Goal: Find specific page/section: Find specific page/section

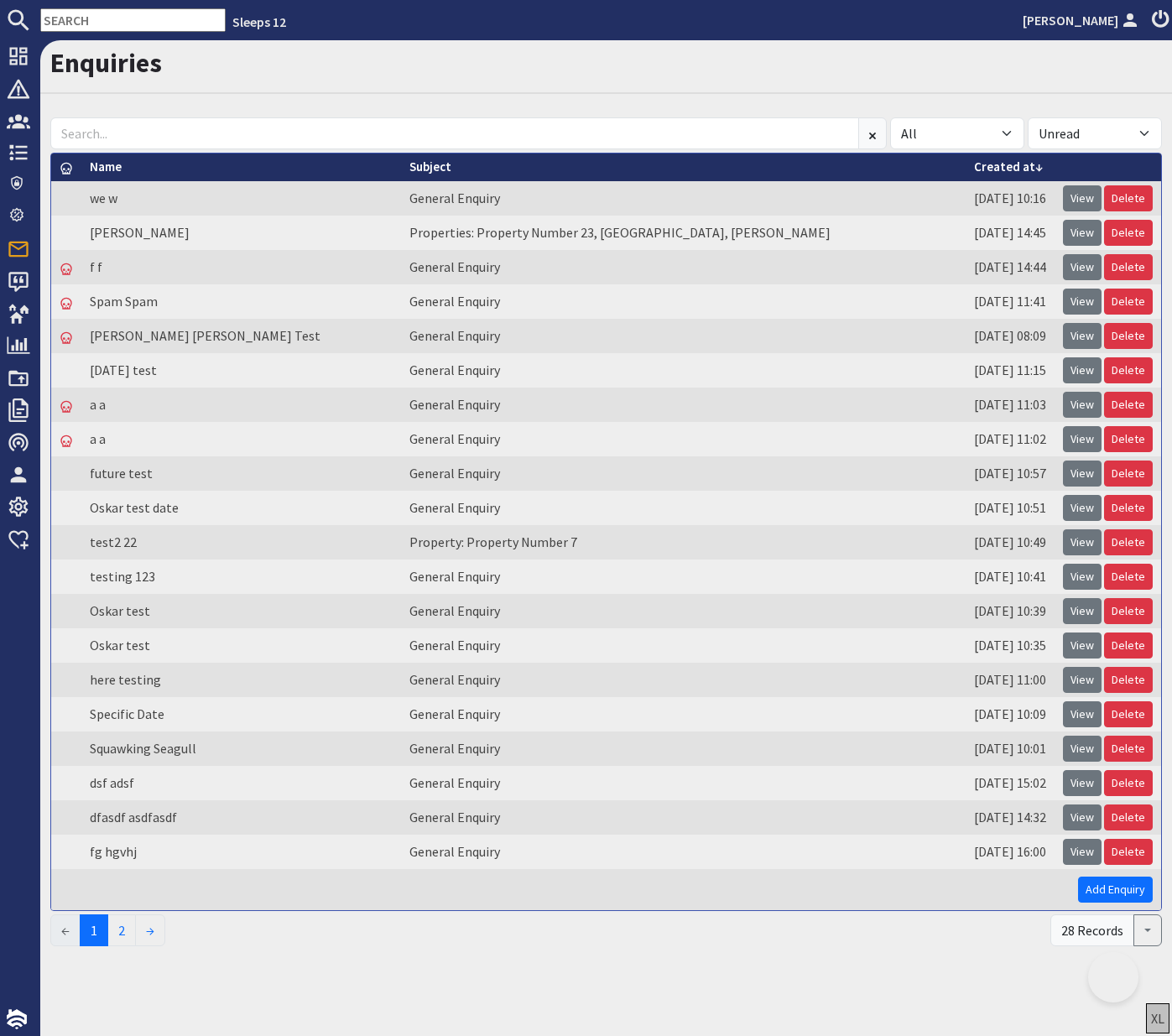
select select
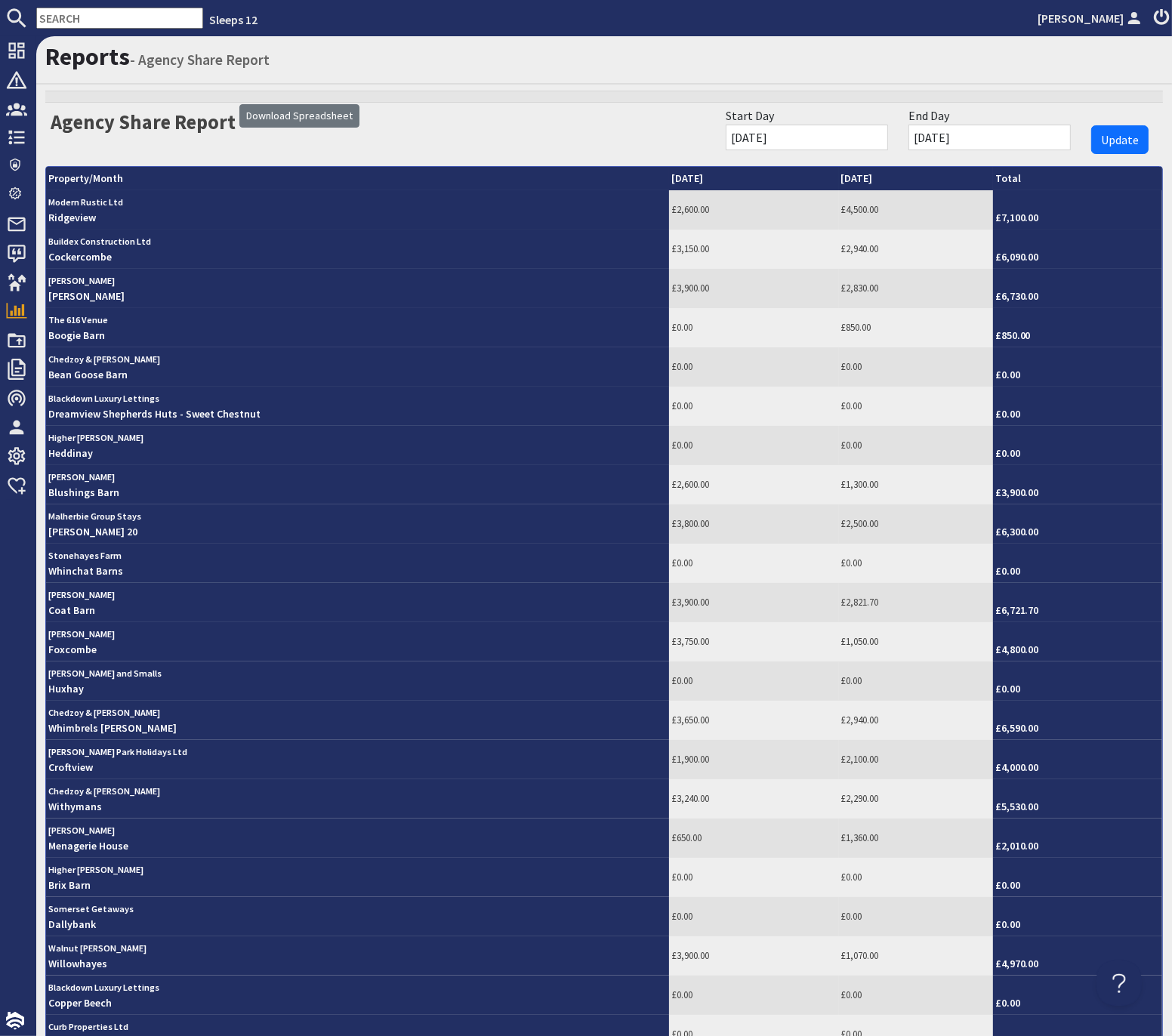
click at [129, 21] on input "text" at bounding box center [119, 18] width 167 height 21
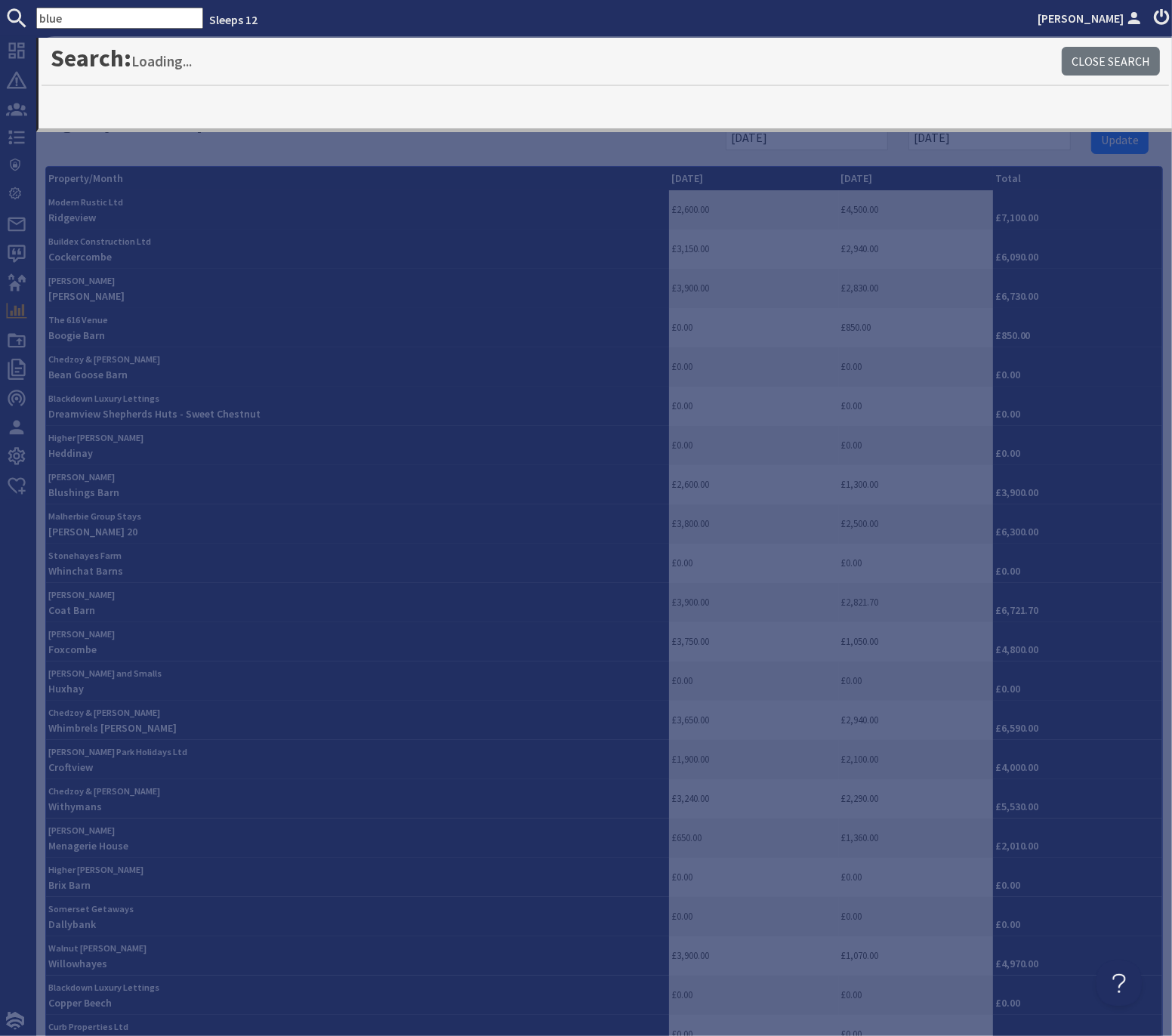
type input "blue"
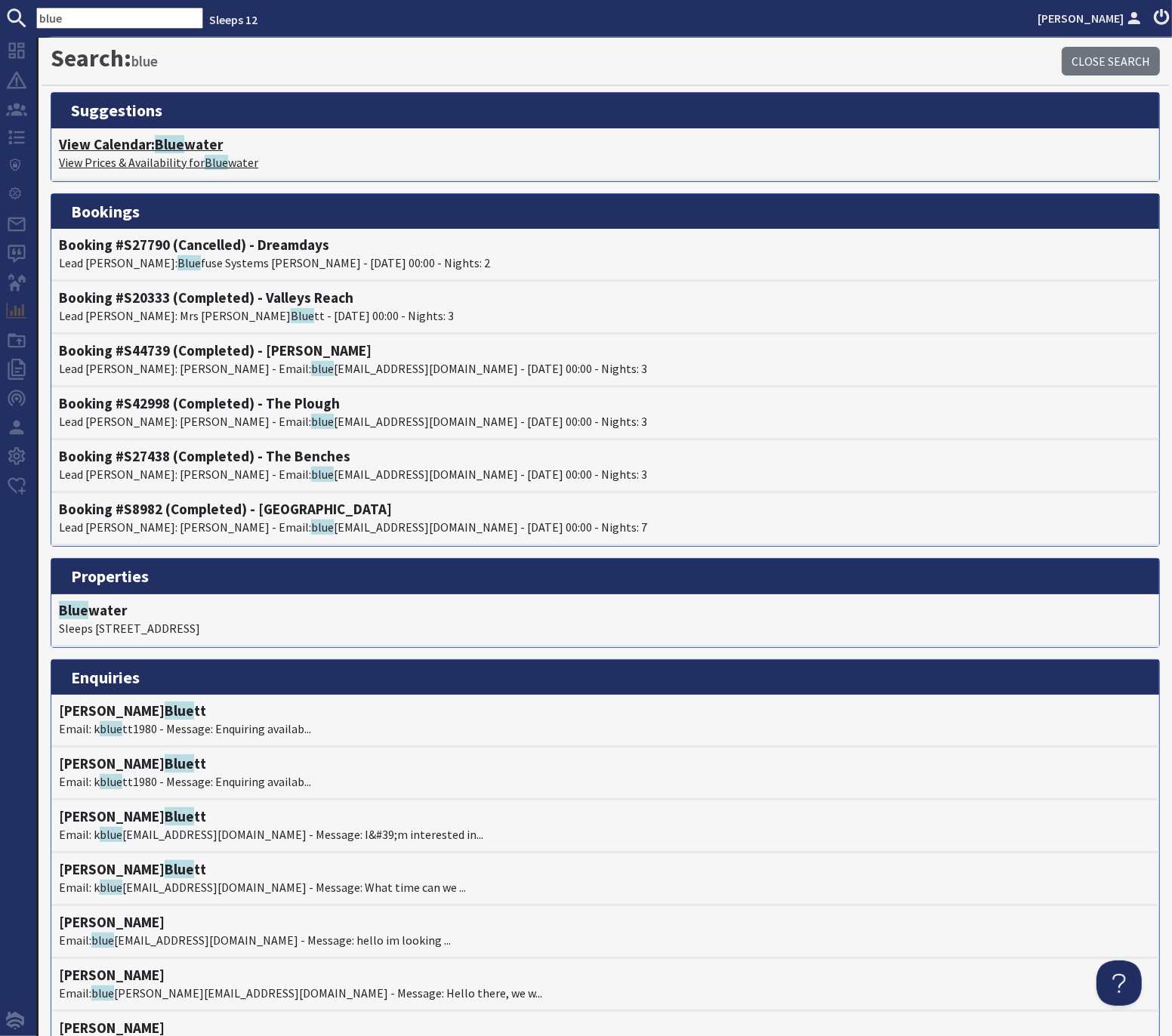
click at [185, 146] on h4 "View Calendar: Blue water" at bounding box center [605, 144] width 1093 height 17
